Goal: Ask a question

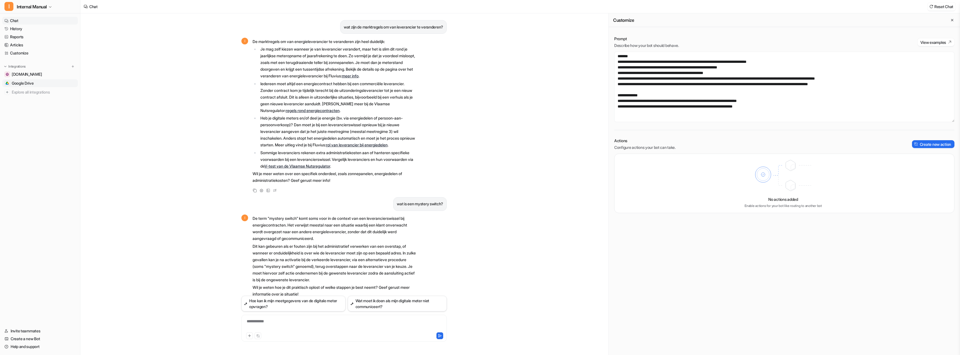
scroll to position [471, 0]
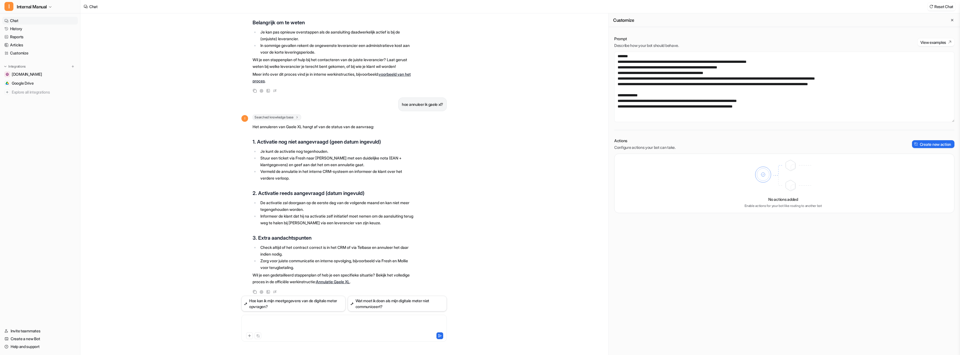
click at [300, 320] on div at bounding box center [344, 324] width 203 height 13
click at [50, 3] on button "I Internal Manual" at bounding box center [40, 6] width 80 height 13
drag, startPoint x: 185, startPoint y: 163, endPoint x: 200, endPoint y: 184, distance: 25.5
click at [187, 167] on div "I Internal Manual T Test BOT FAQ S Salesforce BOT E Earth Y Yolk I Internal Man…" at bounding box center [480, 177] width 960 height 355
drag, startPoint x: 288, startPoint y: 326, endPoint x: 288, endPoint y: 321, distance: 5.1
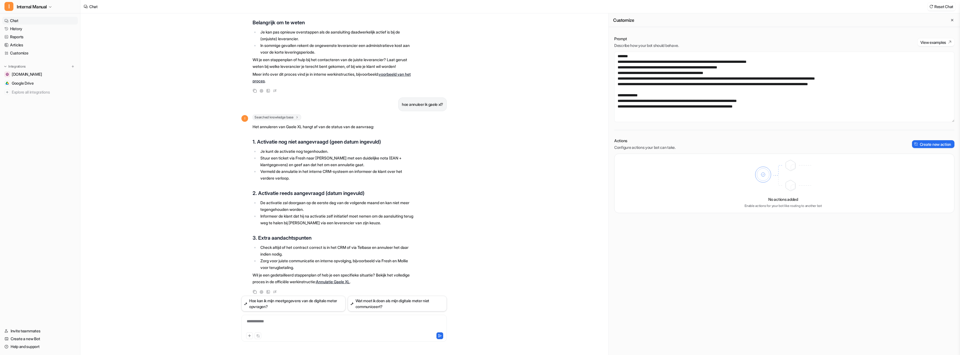
click at [288, 326] on div "**********" at bounding box center [344, 324] width 203 height 13
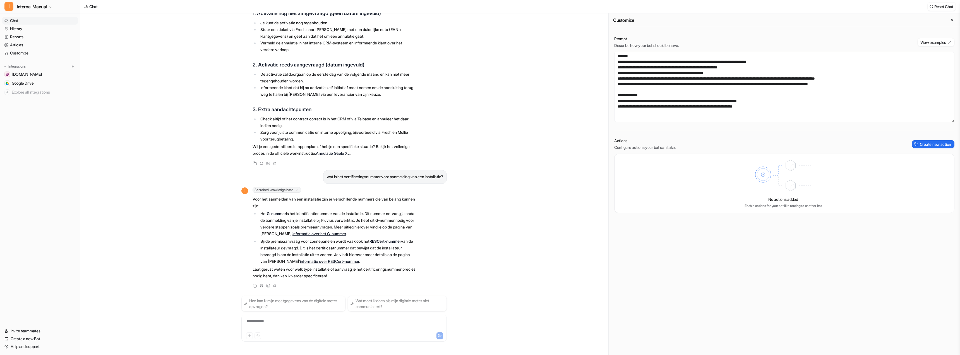
scroll to position [606, 0]
drag, startPoint x: 256, startPoint y: 208, endPoint x: 243, endPoint y: 215, distance: 14.0
click at [242, 216] on div "wat zijn de marktregels om van leverancier te veranderen? I De marktregels om v…" at bounding box center [344, 183] width 214 height 341
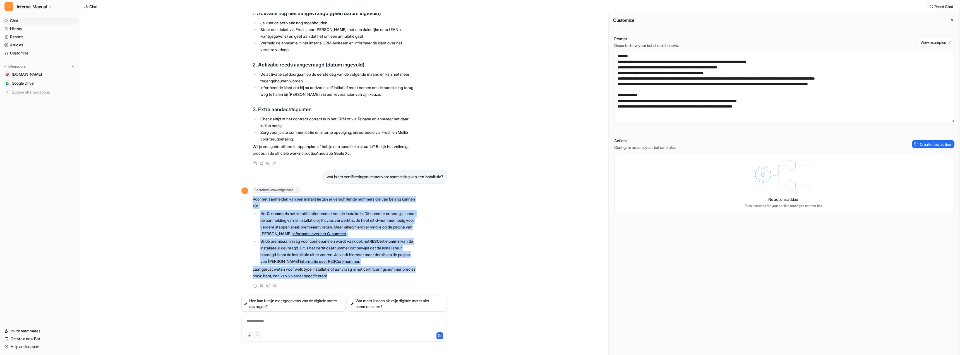
drag, startPoint x: 252, startPoint y: 196, endPoint x: 350, endPoint y: 273, distance: 125.5
click at [350, 273] on div "I Searched knowledge base search_queries : [ "certificeringsnummer voor aanmeld…" at bounding box center [328, 233] width 174 height 93
copy span "Voor het aanmelden van een installatie zijn er verschillende nummers die van be…"
click at [295, 250] on p "Bij de premieaanvraag voor zonnepanelen wordt vaak ook het RESCert-nummer van d…" at bounding box center [337, 251] width 155 height 27
